Goal: Information Seeking & Learning: Learn about a topic

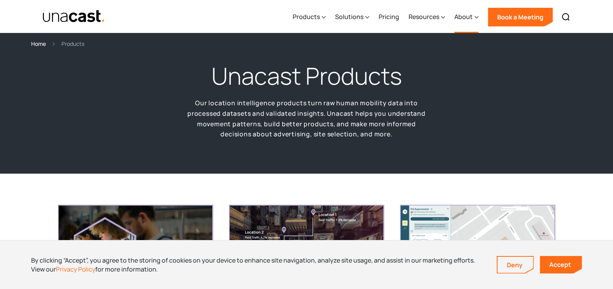
click at [466, 16] on div "About" at bounding box center [464, 16] width 18 height 9
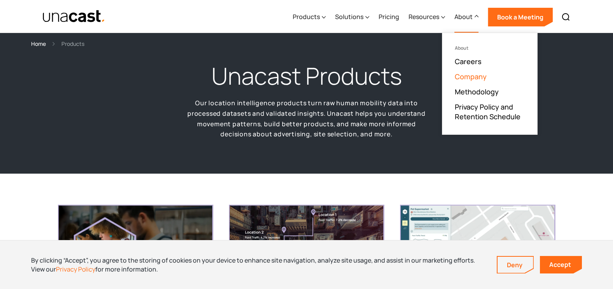
click at [473, 74] on link "Company" at bounding box center [471, 76] width 32 height 9
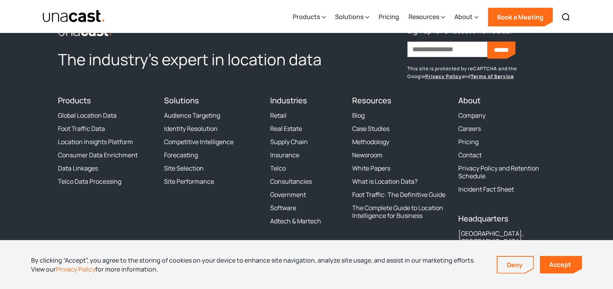
scroll to position [987, 0]
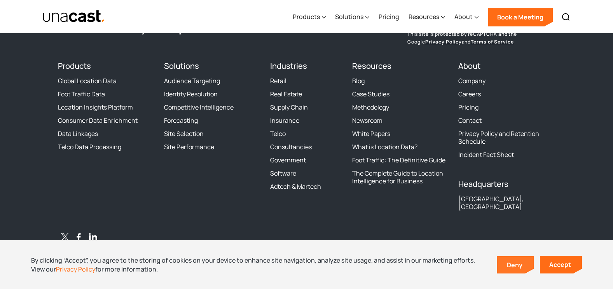
click at [507, 266] on link "Deny" at bounding box center [516, 265] width 36 height 16
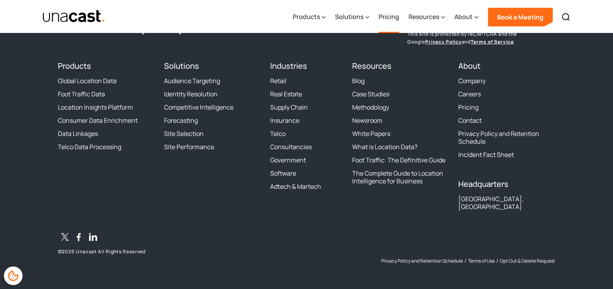
click at [387, 19] on link "Pricing" at bounding box center [389, 17] width 21 height 32
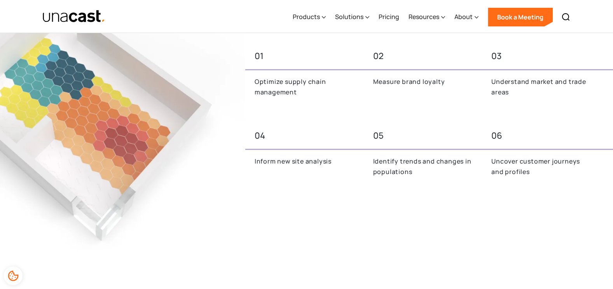
scroll to position [308, 0]
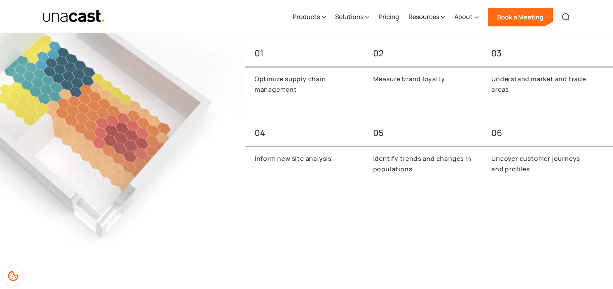
click at [566, 16] on img at bounding box center [566, 16] width 9 height 9
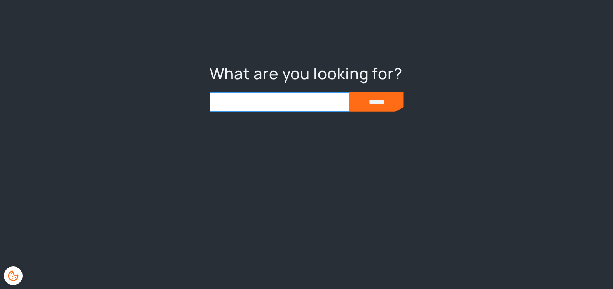
click at [301, 101] on input "search" at bounding box center [280, 102] width 140 height 19
type input "*******"
click at [350, 93] on input "******" at bounding box center [377, 102] width 54 height 19
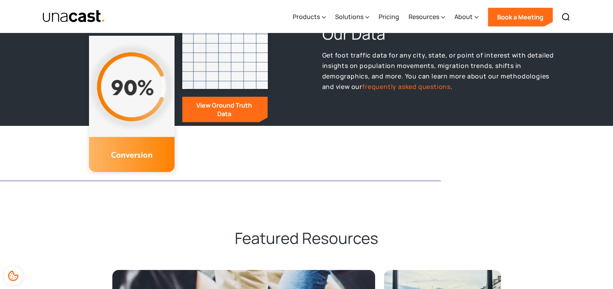
scroll to position [916, 0]
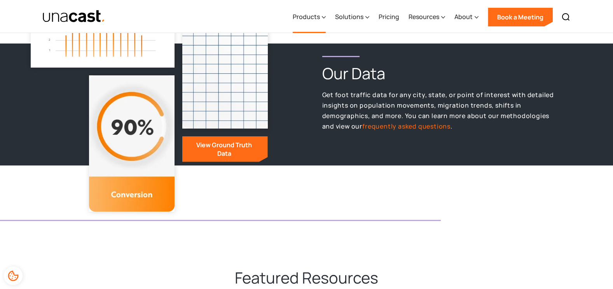
click at [300, 11] on div "Products" at bounding box center [309, 17] width 33 height 32
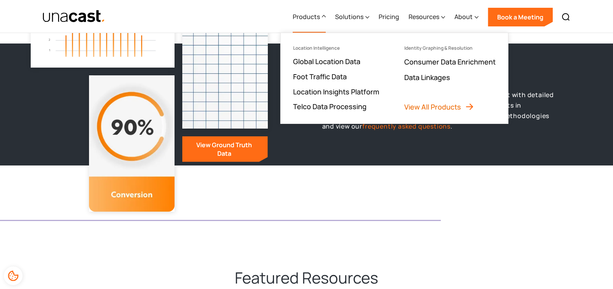
click at [426, 105] on link "View All Products" at bounding box center [440, 106] width 70 height 9
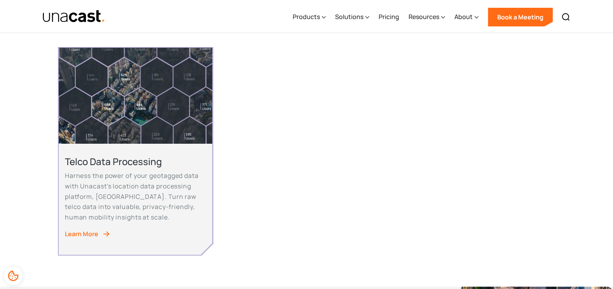
scroll to position [619, 0]
